Goal: Transaction & Acquisition: Purchase product/service

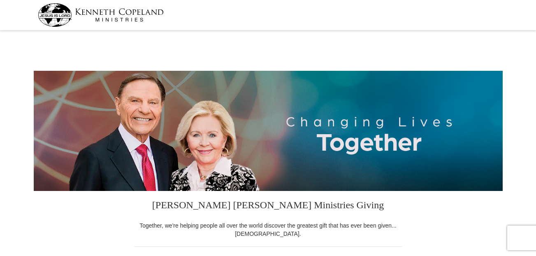
select select "LA"
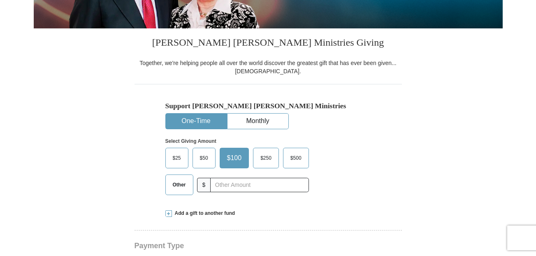
scroll to position [164, 0]
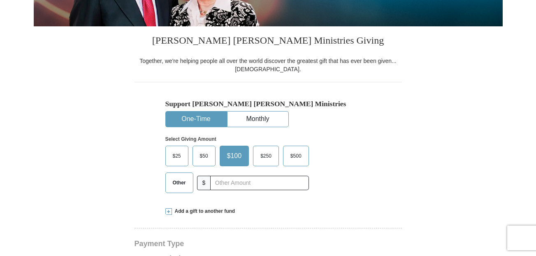
click at [182, 185] on span "Other" at bounding box center [179, 182] width 21 height 12
click at [0, 0] on input "Other" at bounding box center [0, 0] width 0 height 0
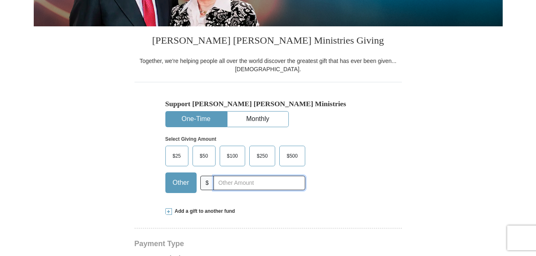
click at [221, 184] on input "text" at bounding box center [258, 183] width 91 height 14
type input "115"
type input "25.00"
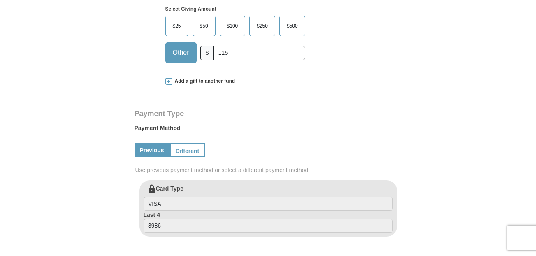
scroll to position [296, 0]
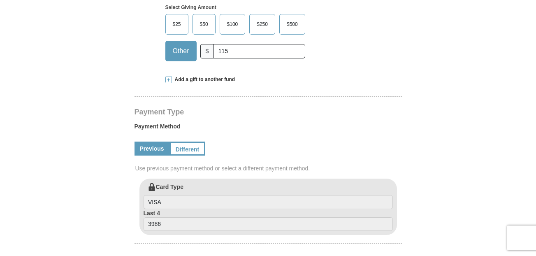
click at [186, 80] on span "Add a gift to another fund" at bounding box center [203, 79] width 63 height 7
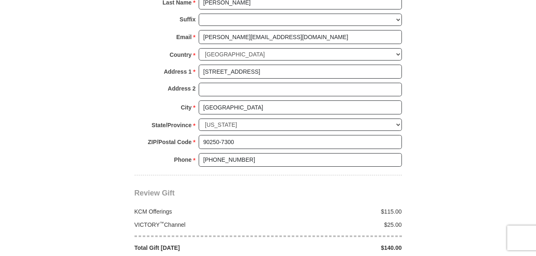
scroll to position [757, 0]
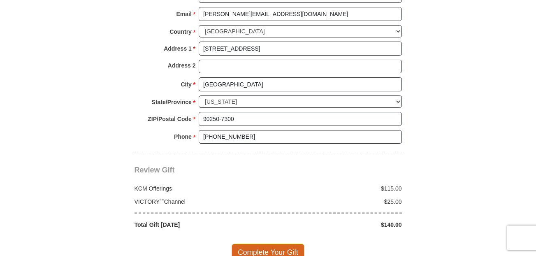
click at [267, 243] on span "Complete Your Gift" at bounding box center [268, 251] width 73 height 17
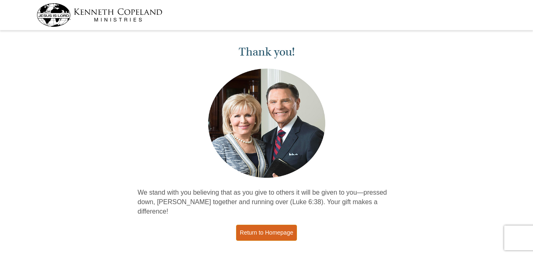
drag, startPoint x: 0, startPoint y: 0, endPoint x: 269, endPoint y: 219, distance: 346.7
click at [269, 225] on link "Return to Homepage" at bounding box center [266, 233] width 61 height 16
click at [262, 225] on link "Return to Homepage" at bounding box center [266, 233] width 61 height 16
